Goal: Communication & Community: Answer question/provide support

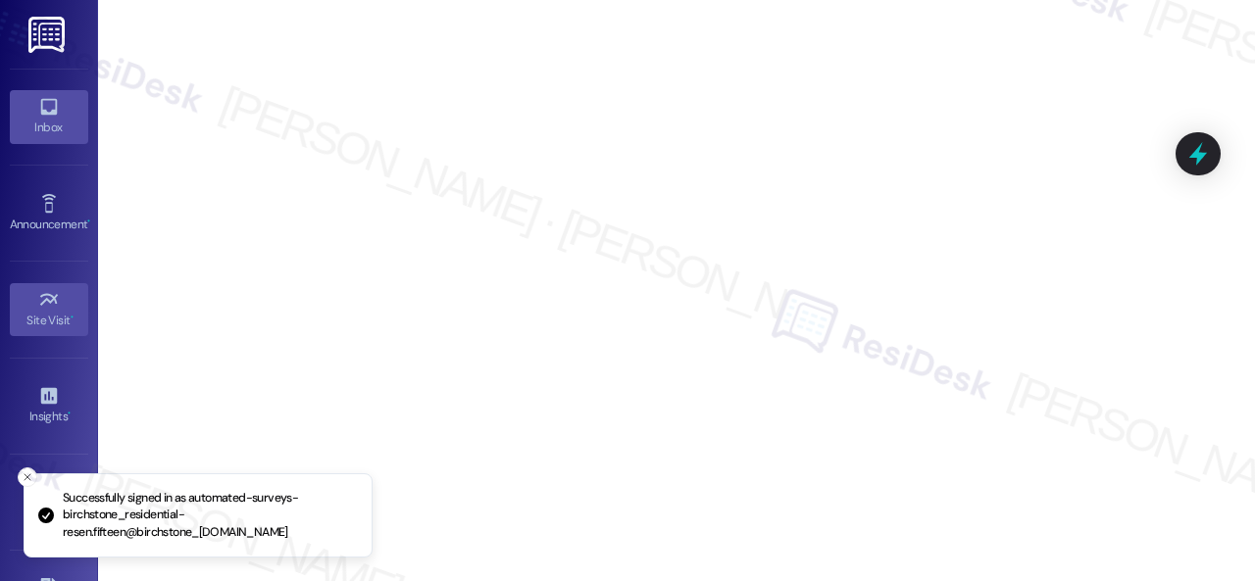
click at [46, 116] on icon at bounding box center [49, 107] width 22 height 22
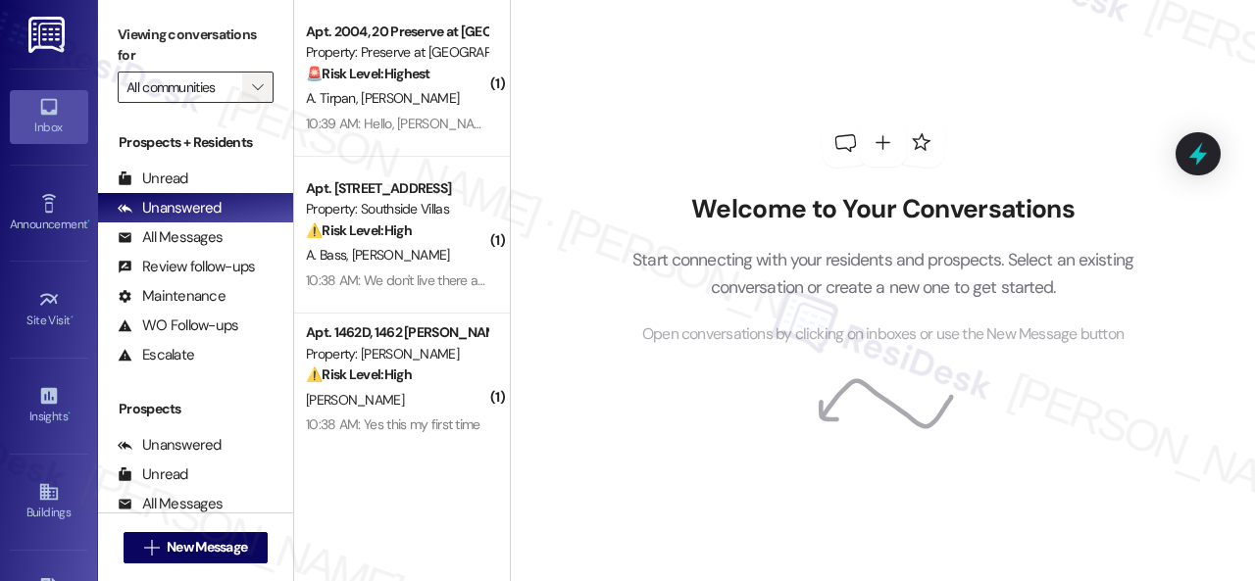
click at [254, 85] on icon "" at bounding box center [257, 87] width 11 height 16
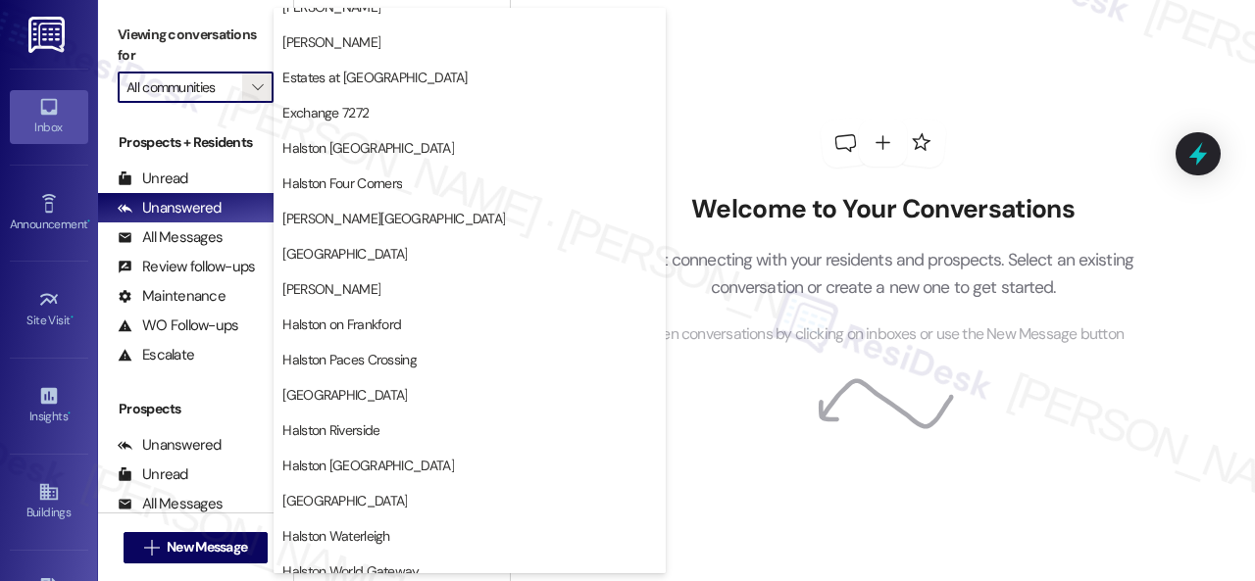
scroll to position [490, 0]
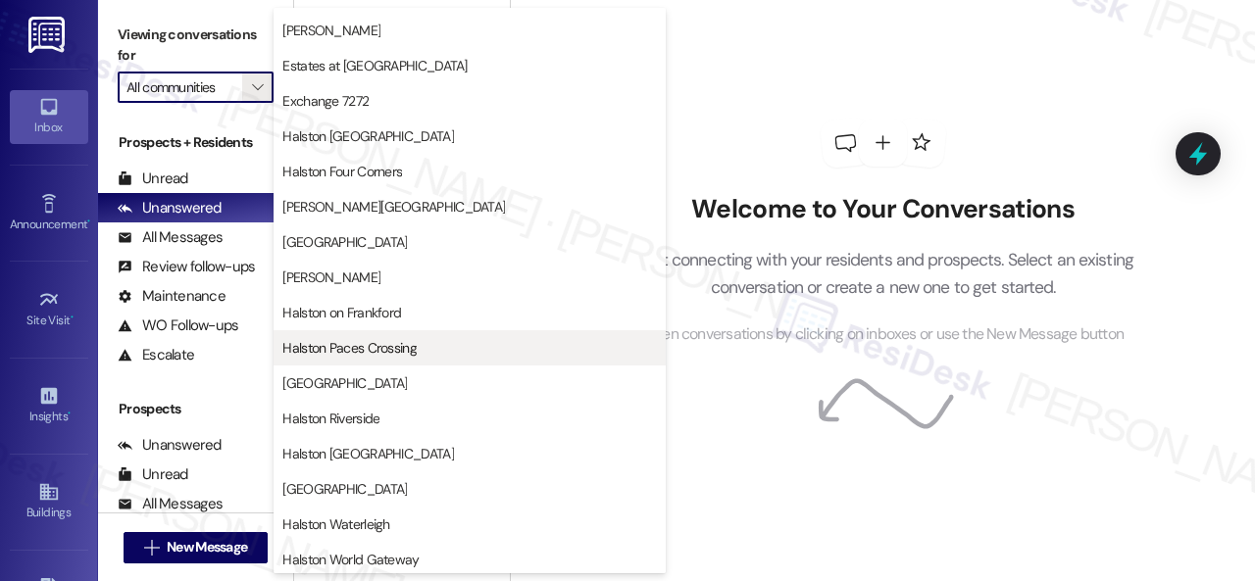
click at [324, 352] on span "Halston Paces Crossing" at bounding box center [349, 348] width 134 height 20
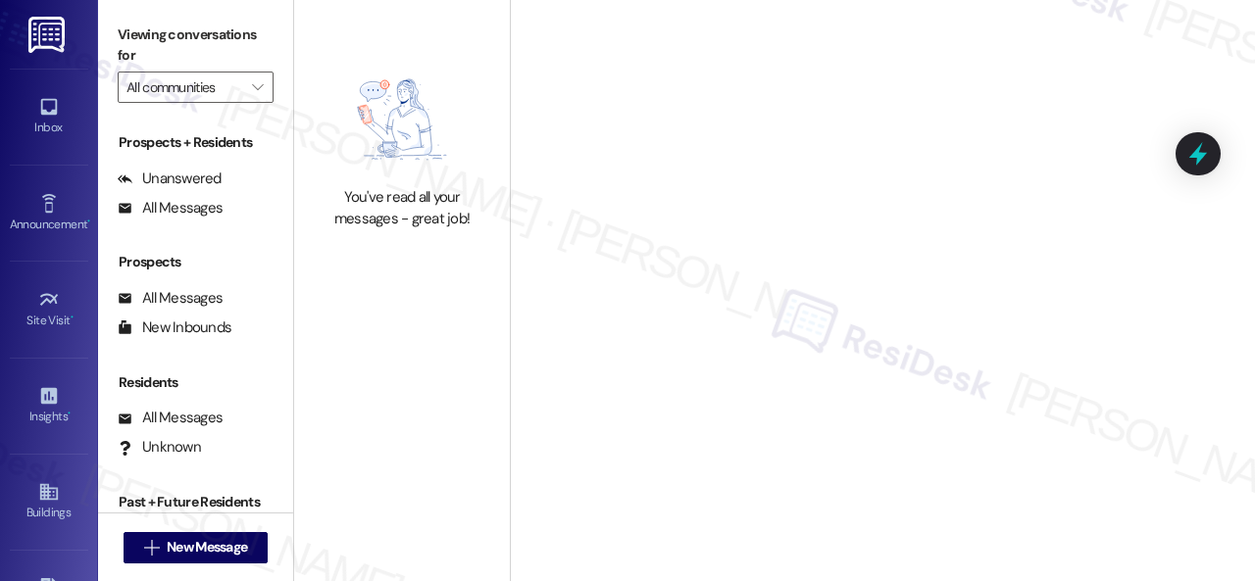
type input "Halston Paces Crossing"
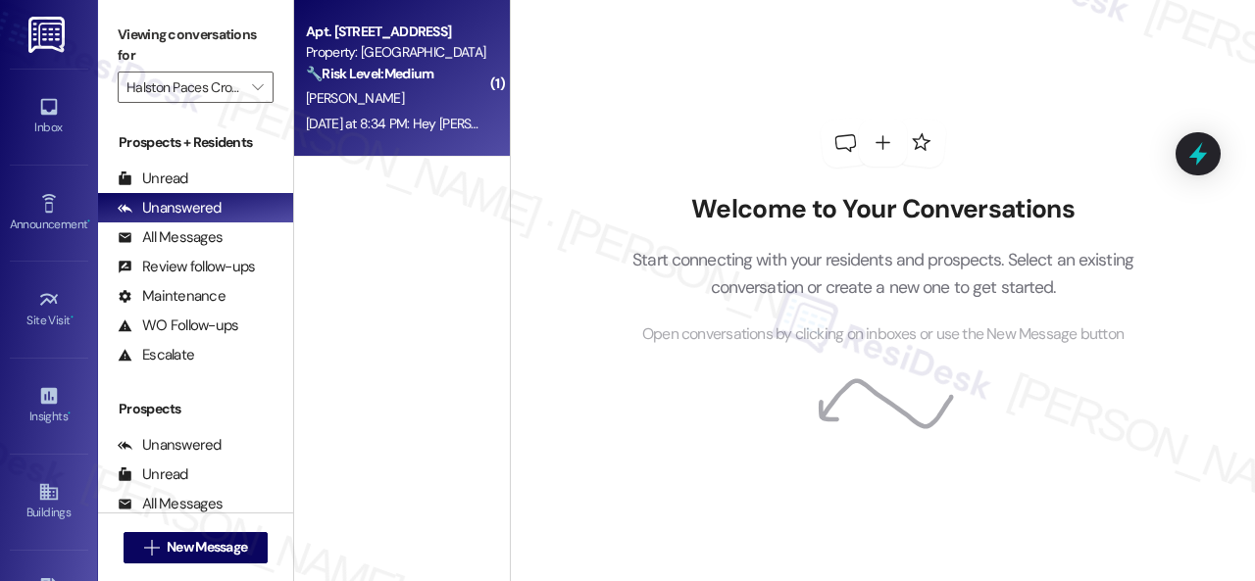
click at [381, 95] on div "[PERSON_NAME]" at bounding box center [396, 98] width 185 height 25
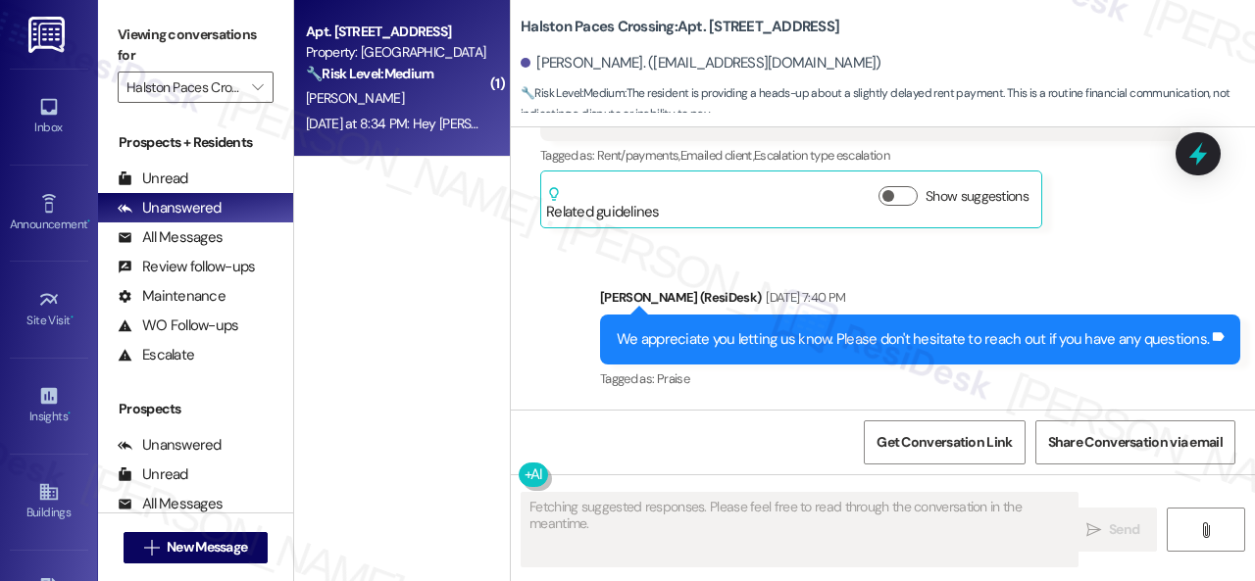
scroll to position [10287, 0]
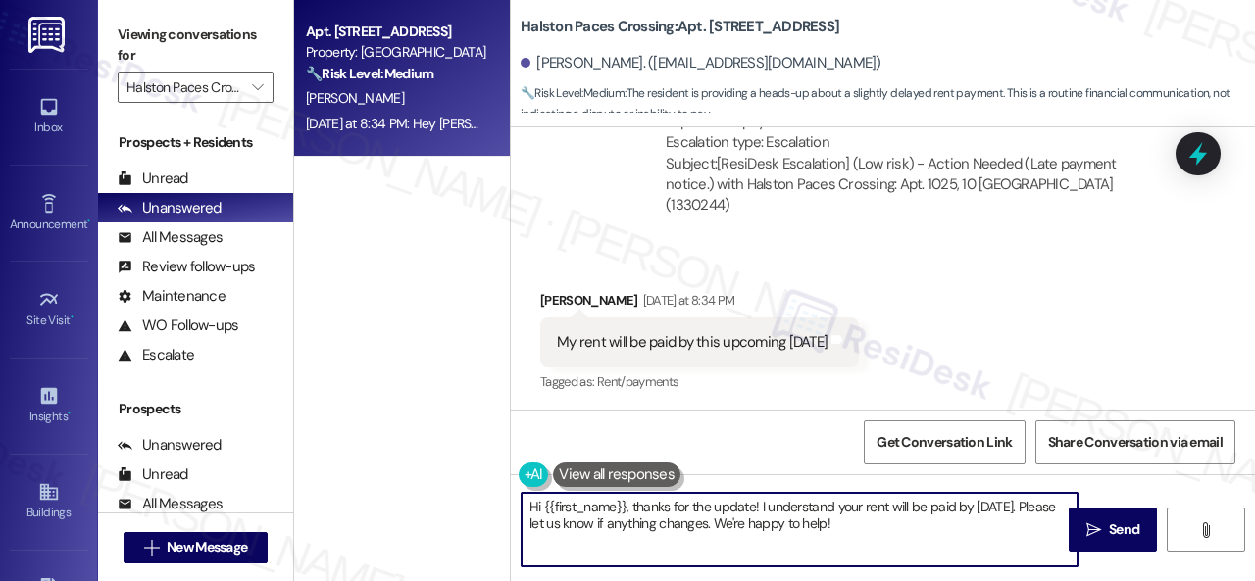
drag, startPoint x: 925, startPoint y: 523, endPoint x: 422, endPoint y: 483, distance: 504.5
click at [381, 481] on div "Apt. 1025, 10 Halston Paces Crossing Property: Halston Paces Crossing 🔧 Risk Le…" at bounding box center [774, 290] width 961 height 581
paste textarea "Thanks for updating us on your payment plan! We appreciate you letting us know.…"
click at [525, 507] on textarea "Thanks for updating us on your payment plan! We appreciate you letting us know.…" at bounding box center [800, 530] width 556 height 74
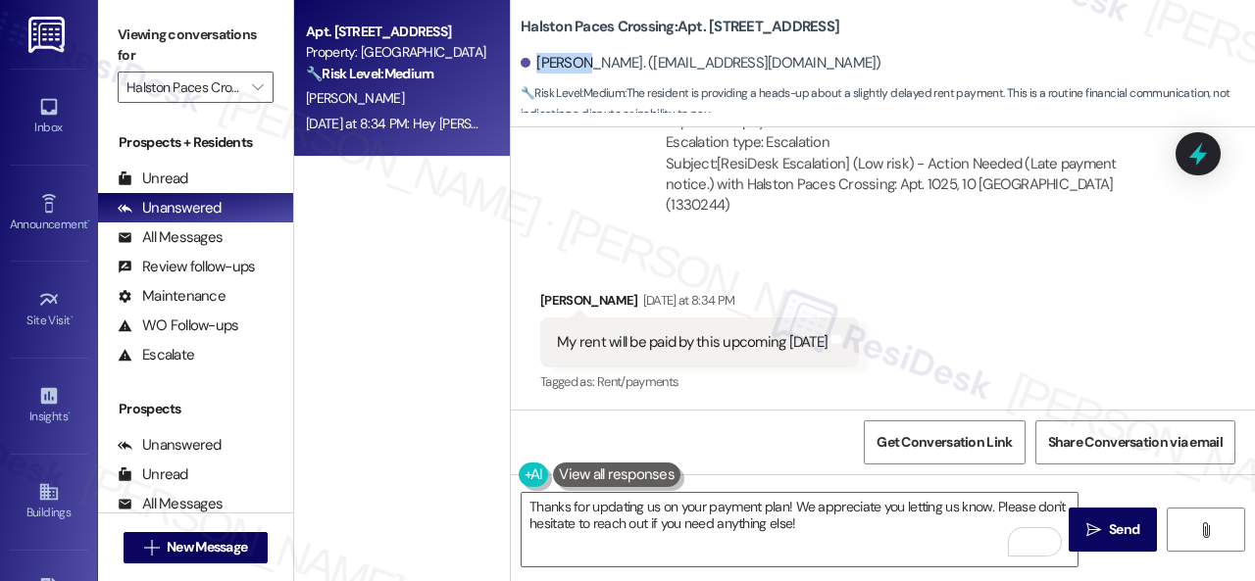
drag, startPoint x: 536, startPoint y: 67, endPoint x: 585, endPoint y: 75, distance: 49.6
click at [585, 75] on div "Amronik Williams. (coachwilliams2024@gmail.com)" at bounding box center [888, 63] width 734 height 39
copy div "Amronik"
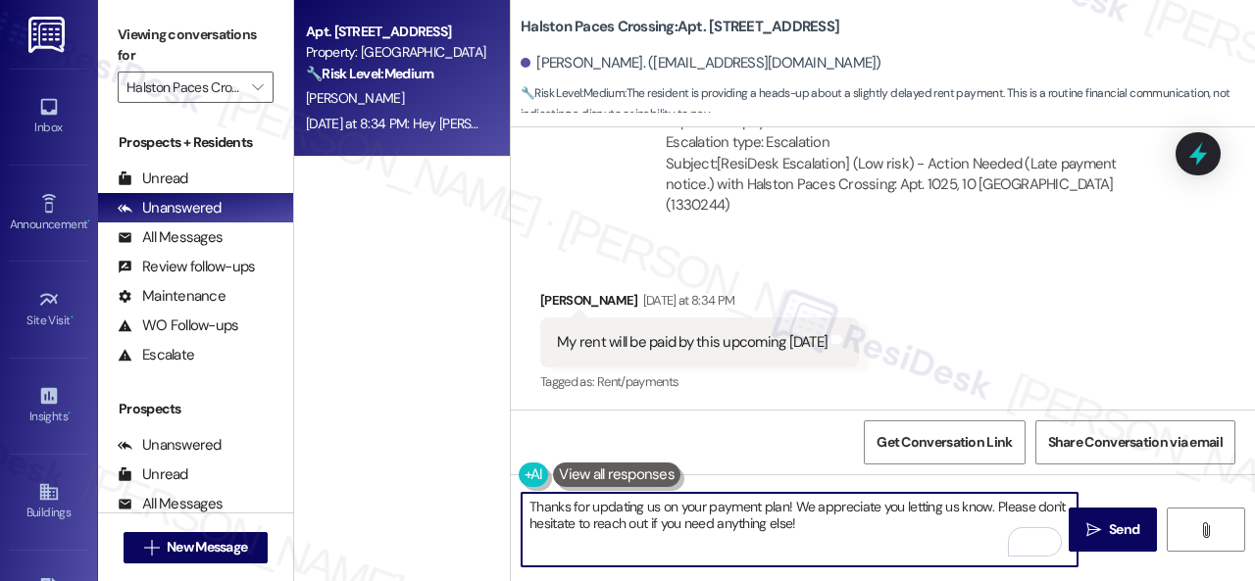
click at [531, 505] on textarea "Thanks for updating us on your payment plan! We appreciate you letting us know.…" at bounding box center [800, 530] width 556 height 74
paste textarea "Amronik"
click at [963, 532] on textarea "Hello Amronik! Thanks for updating us on your payment plan! We appreciate you l…" at bounding box center [800, 530] width 556 height 74
click at [961, 529] on textarea "Hello Amronik! Thanks for updating us on your payment plan! We appreciate you l…" at bounding box center [800, 530] width 556 height 74
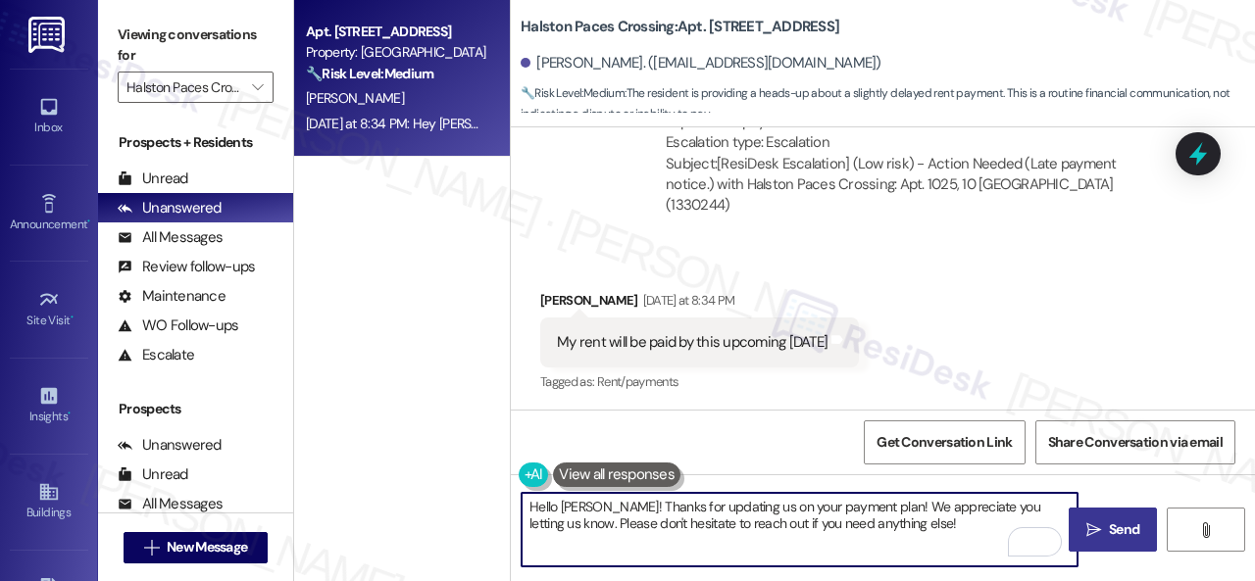
type textarea "Hello Amronik! Thanks for updating us on your payment plan! We appreciate you l…"
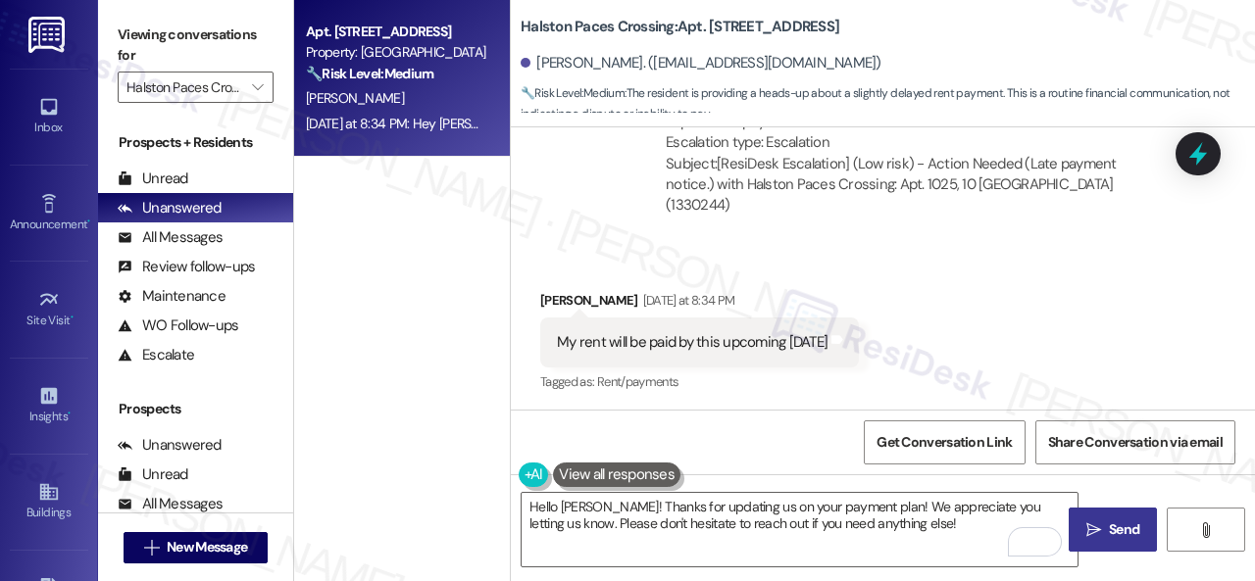
click at [1112, 523] on span "Send" at bounding box center [1124, 530] width 30 height 21
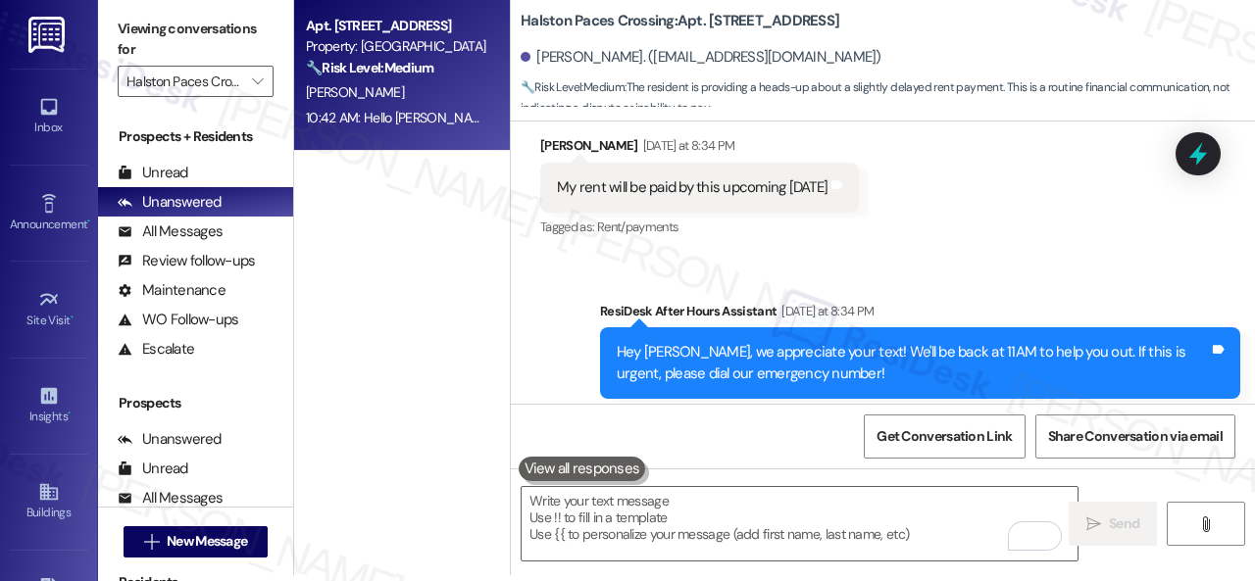
scroll to position [10240, 0]
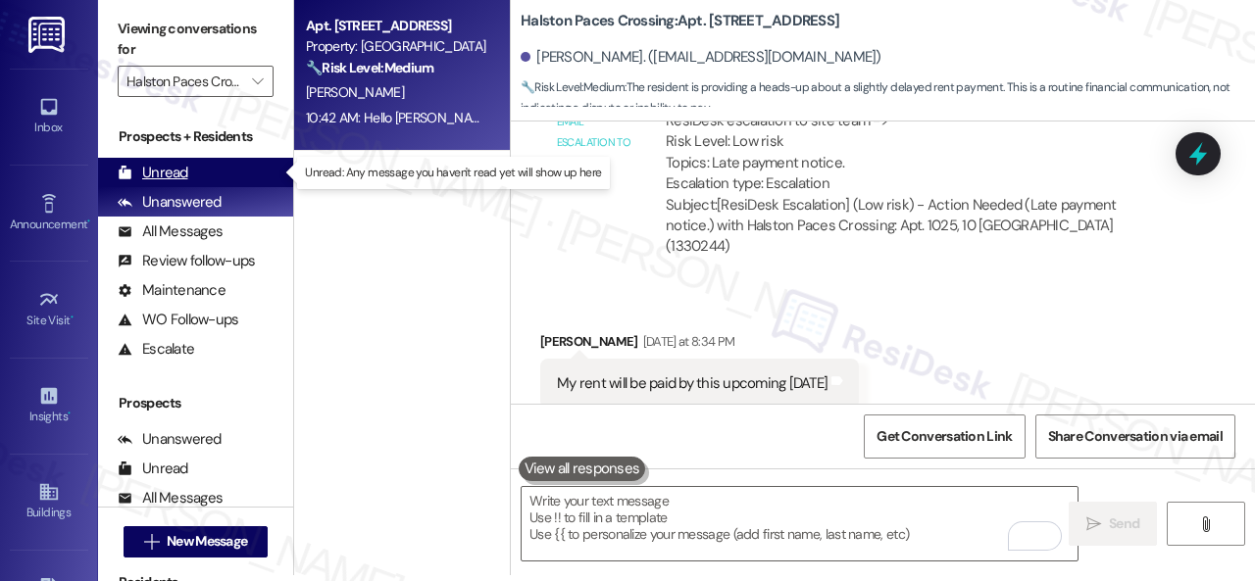
click at [174, 174] on div "Unread" at bounding box center [153, 173] width 71 height 21
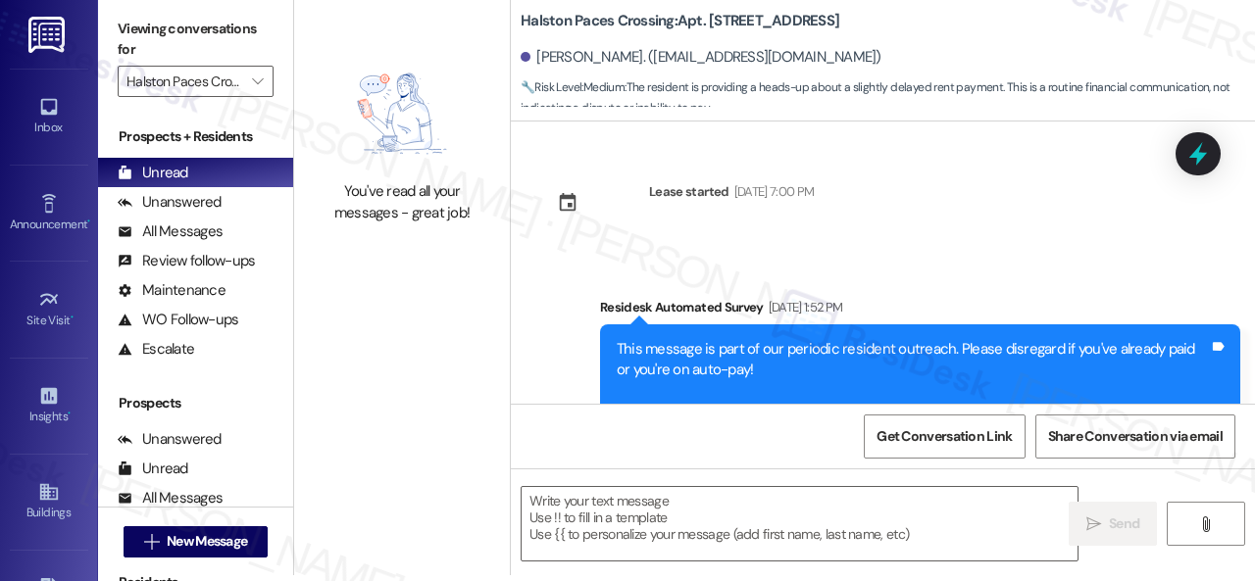
type textarea "Fetching suggested responses. Please feel free to read through the conversation…"
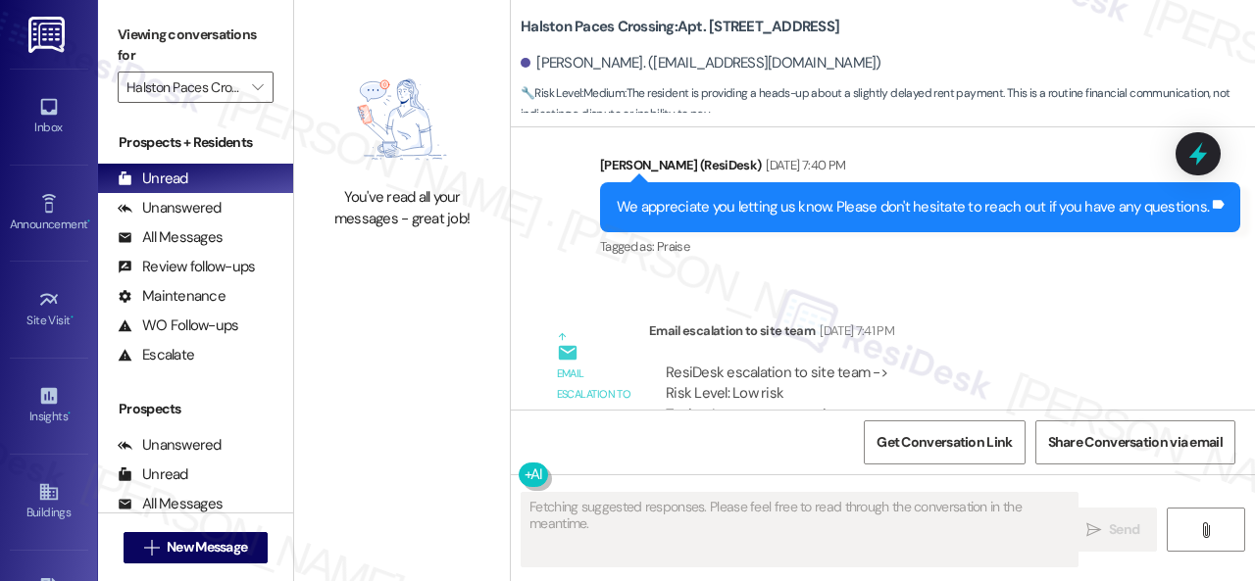
scroll to position [10287, 0]
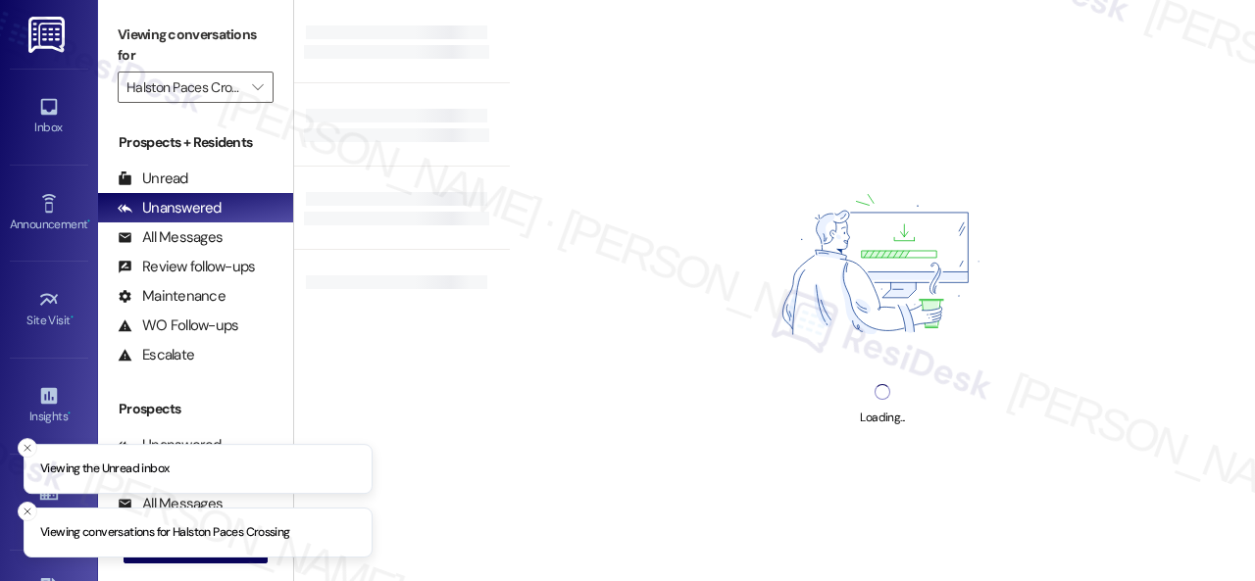
type input "Halston Paces Crossing"
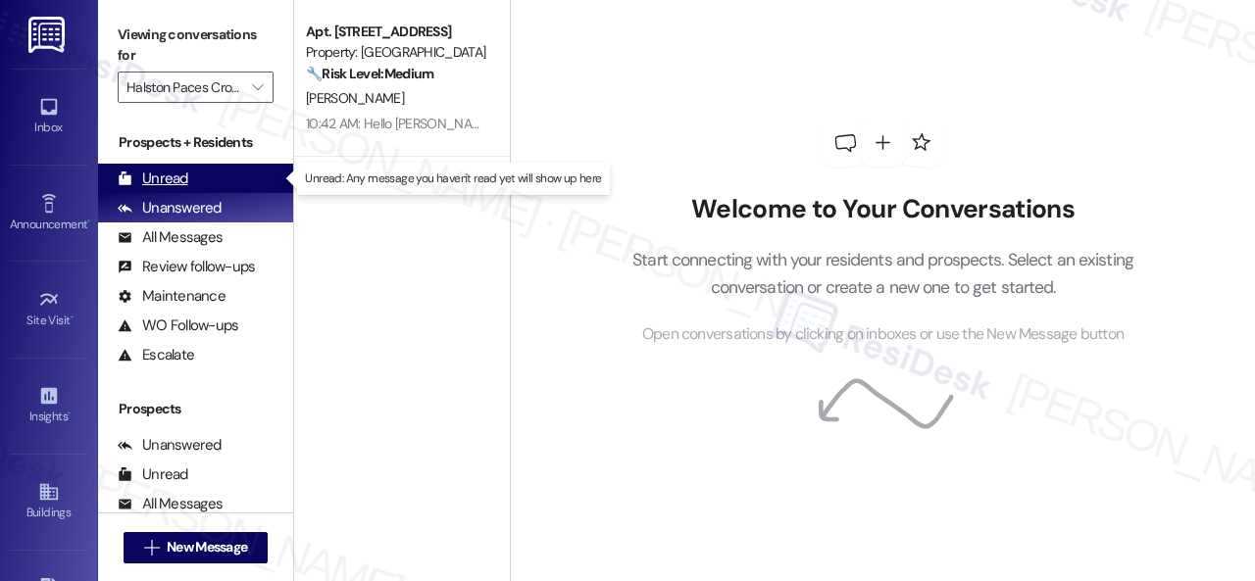
click at [159, 177] on div "Unread" at bounding box center [153, 179] width 71 height 21
